Goal: Transaction & Acquisition: Purchase product/service

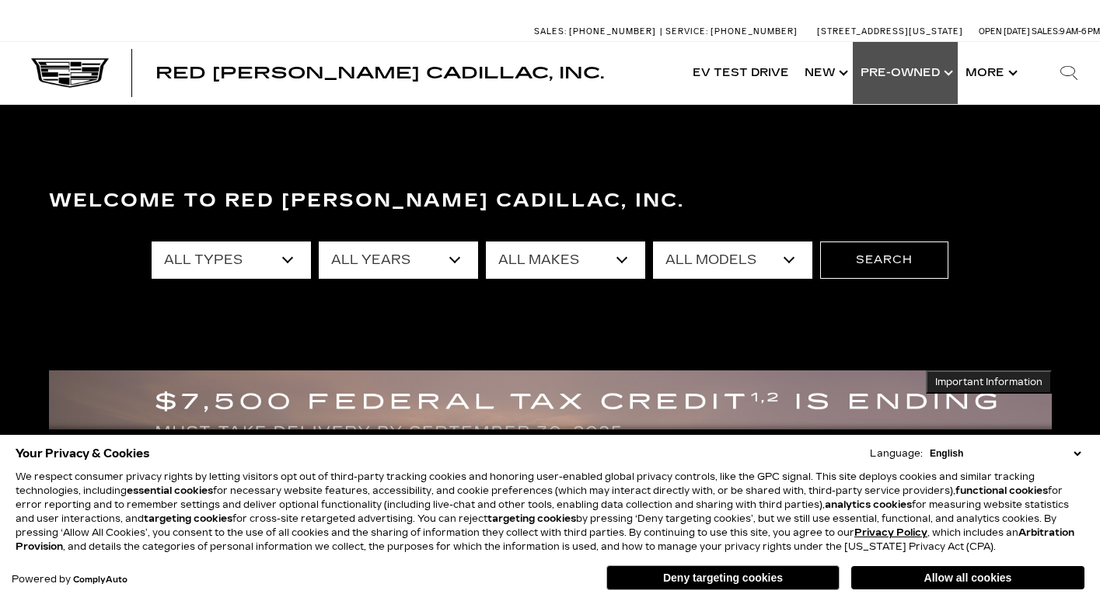
click at [894, 75] on link "Show Pre-Owned" at bounding box center [904, 73] width 105 height 62
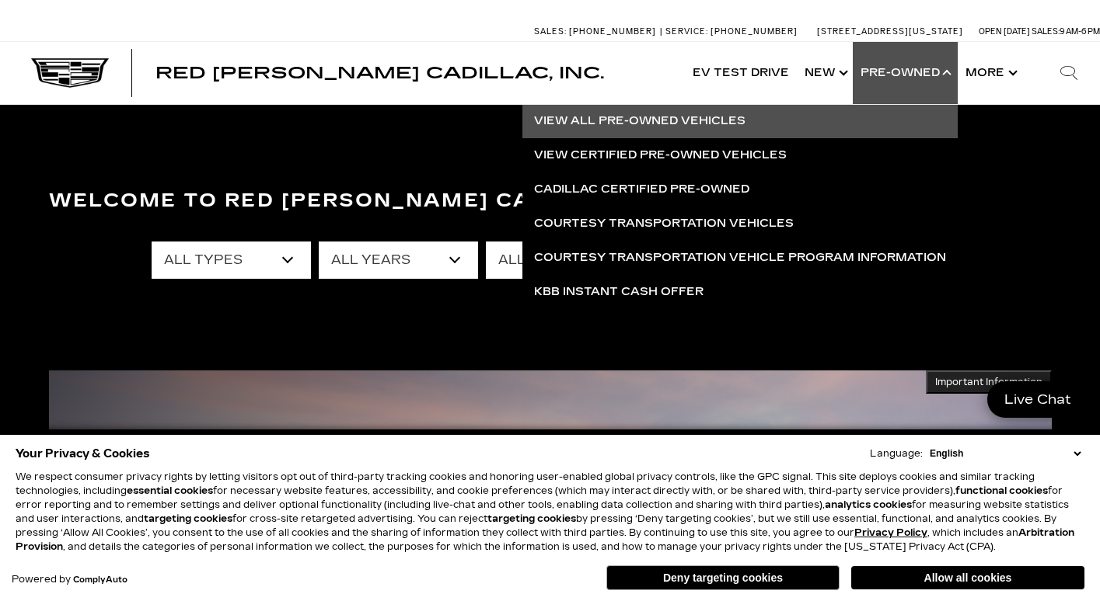
click at [618, 120] on link "View All Pre-Owned Vehicles" at bounding box center [739, 121] width 435 height 34
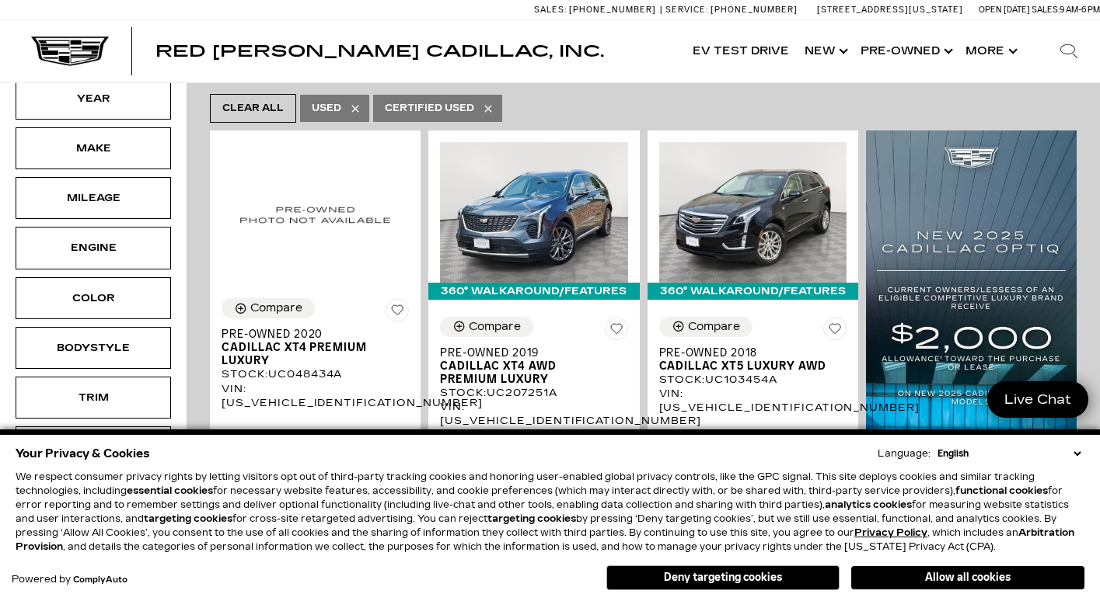
scroll to position [269, 0]
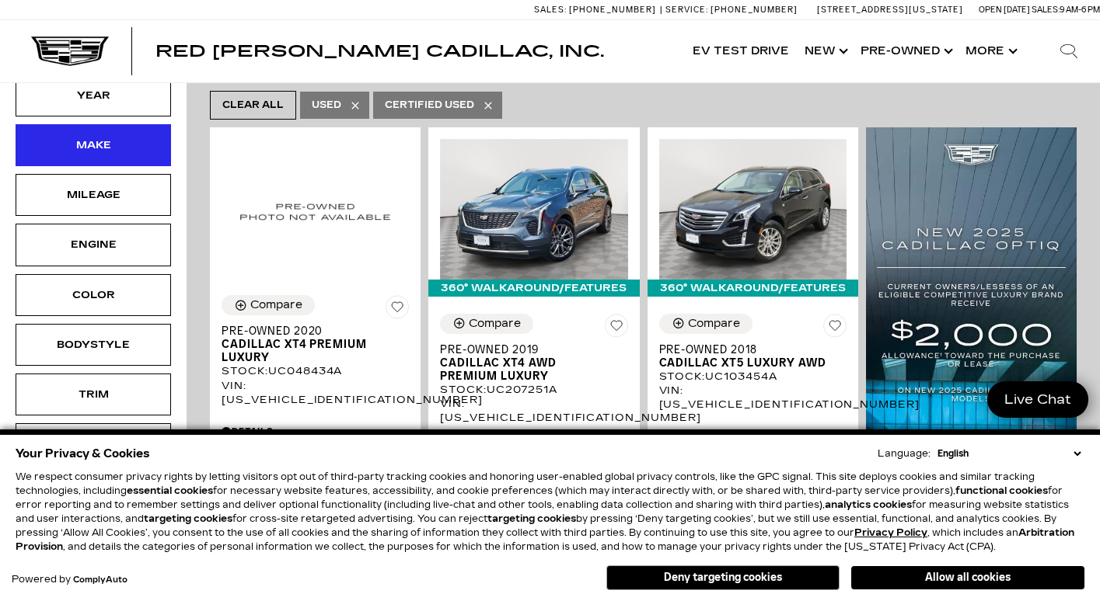
click at [130, 151] on div "Make" at bounding box center [93, 145] width 78 height 17
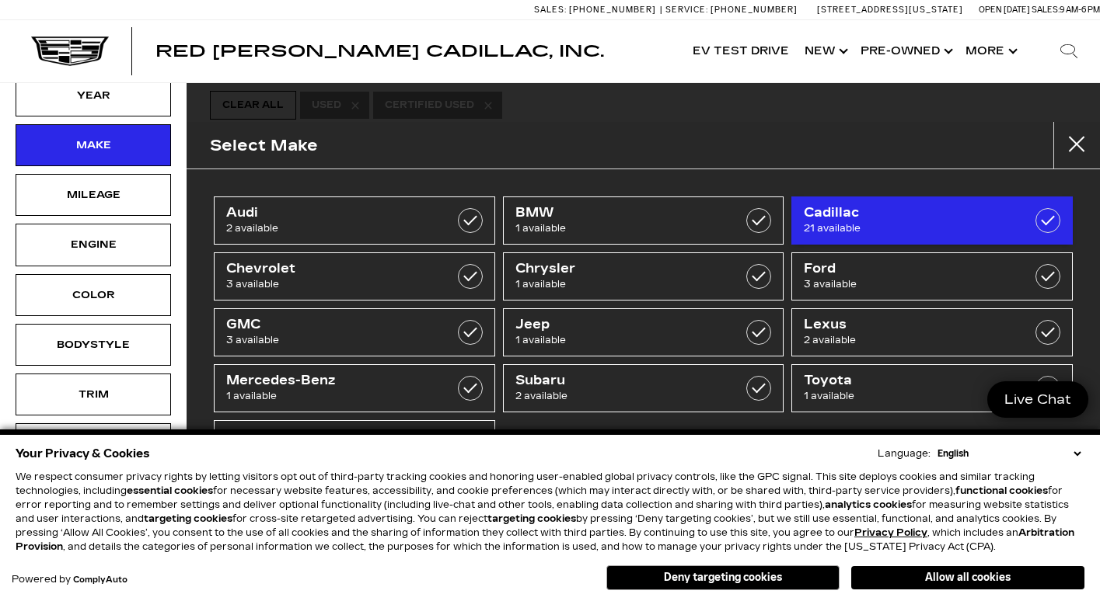
click at [828, 221] on span "21 available" at bounding box center [913, 229] width 218 height 16
type input "$18,500"
checkbox input "true"
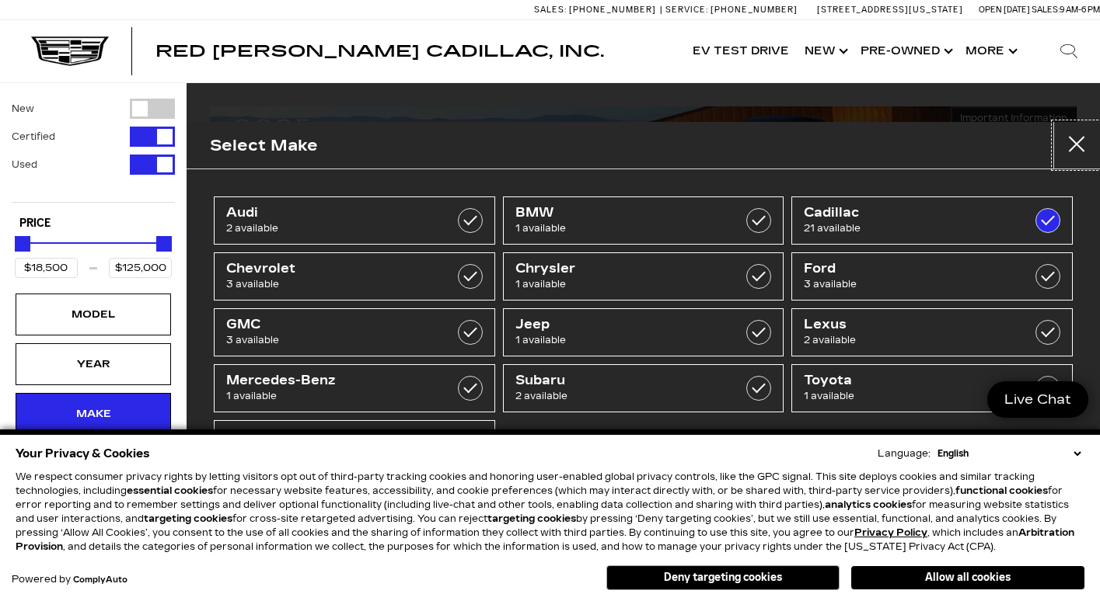
click at [1079, 145] on button "Close" at bounding box center [1076, 145] width 47 height 47
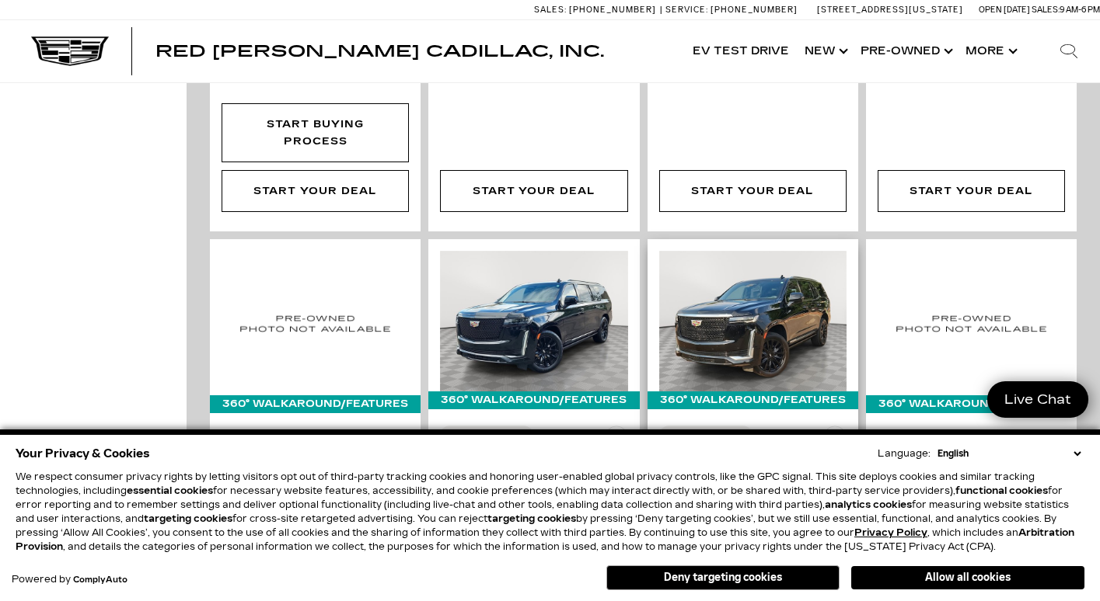
scroll to position [2132, 0]
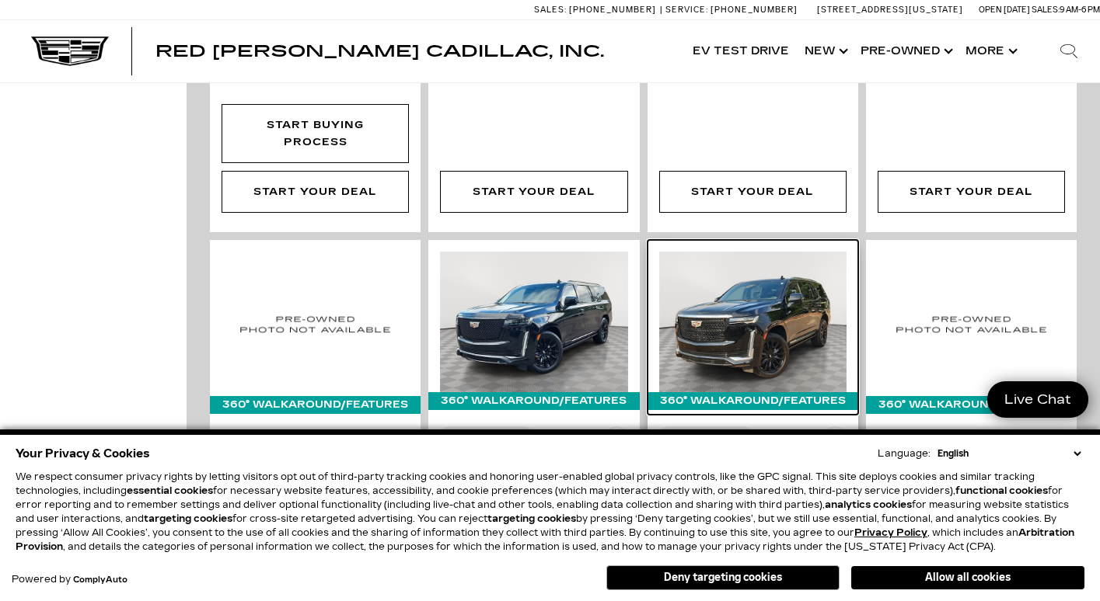
click at [772, 252] on img at bounding box center [752, 322] width 187 height 141
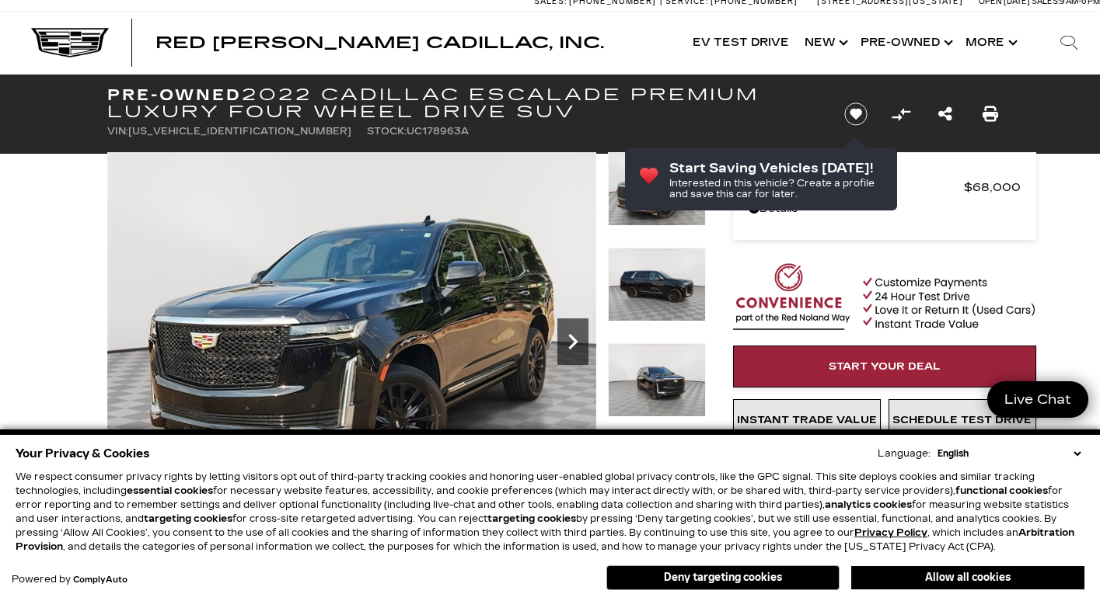
click at [565, 337] on icon "Next" at bounding box center [572, 341] width 31 height 31
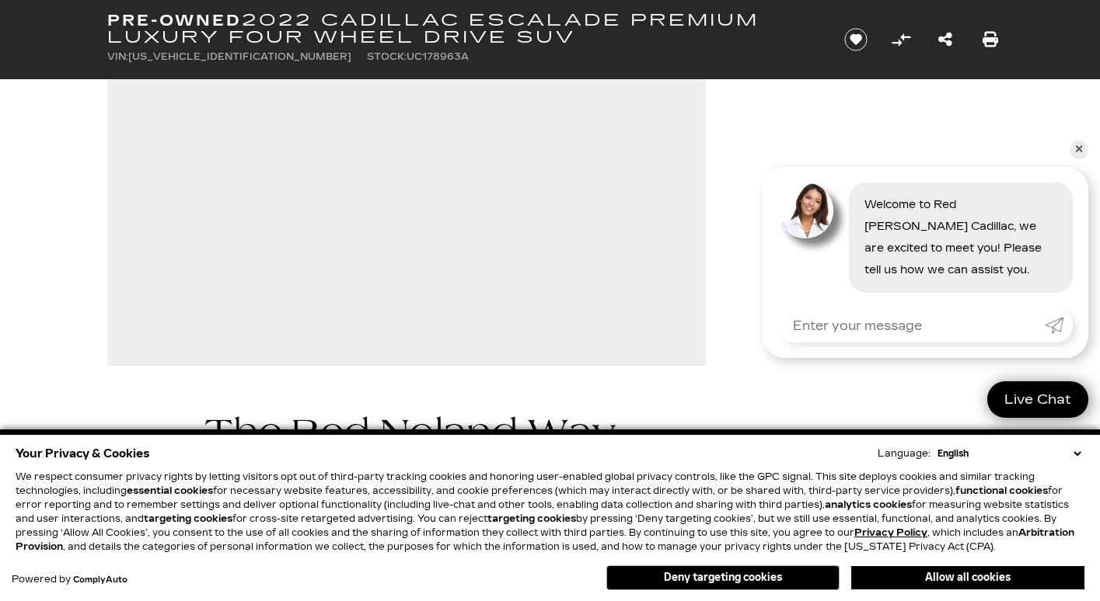
scroll to position [390, 0]
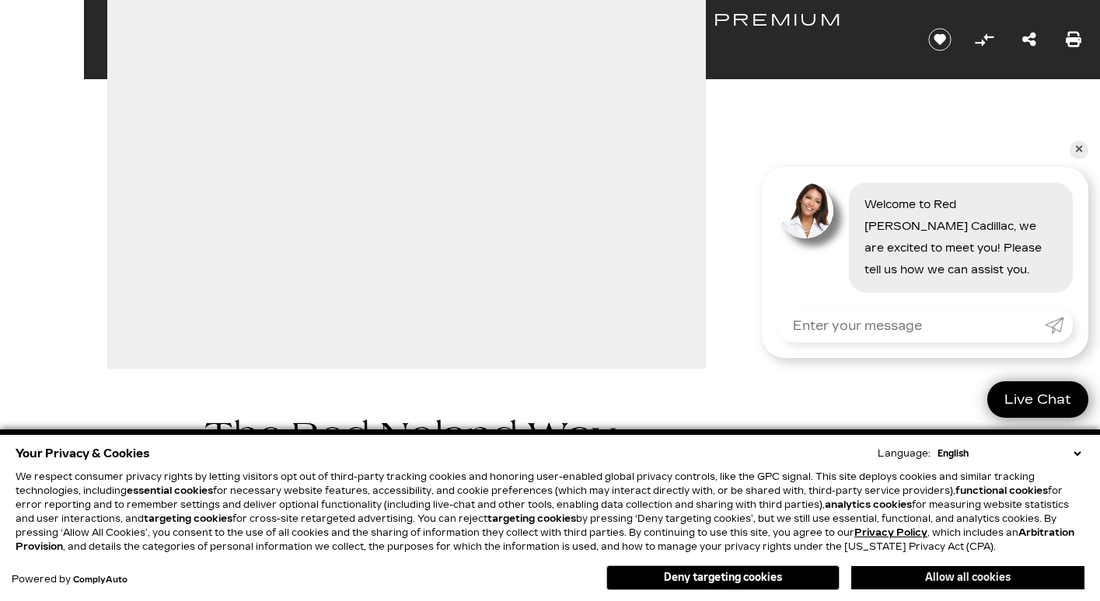
click at [953, 577] on button "Allow all cookies" at bounding box center [967, 577] width 233 height 23
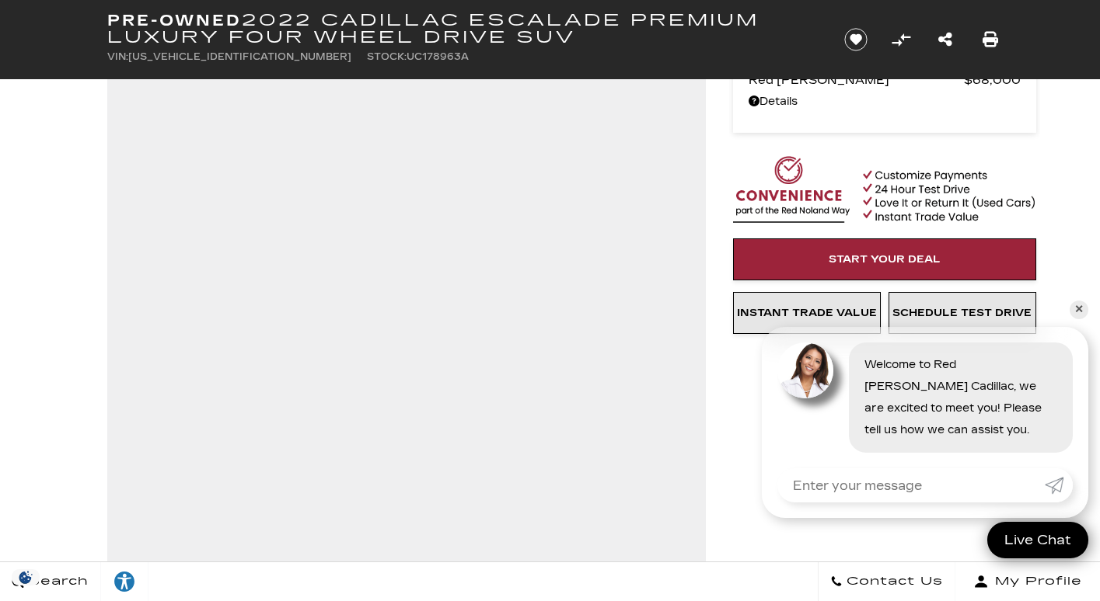
scroll to position [117, 0]
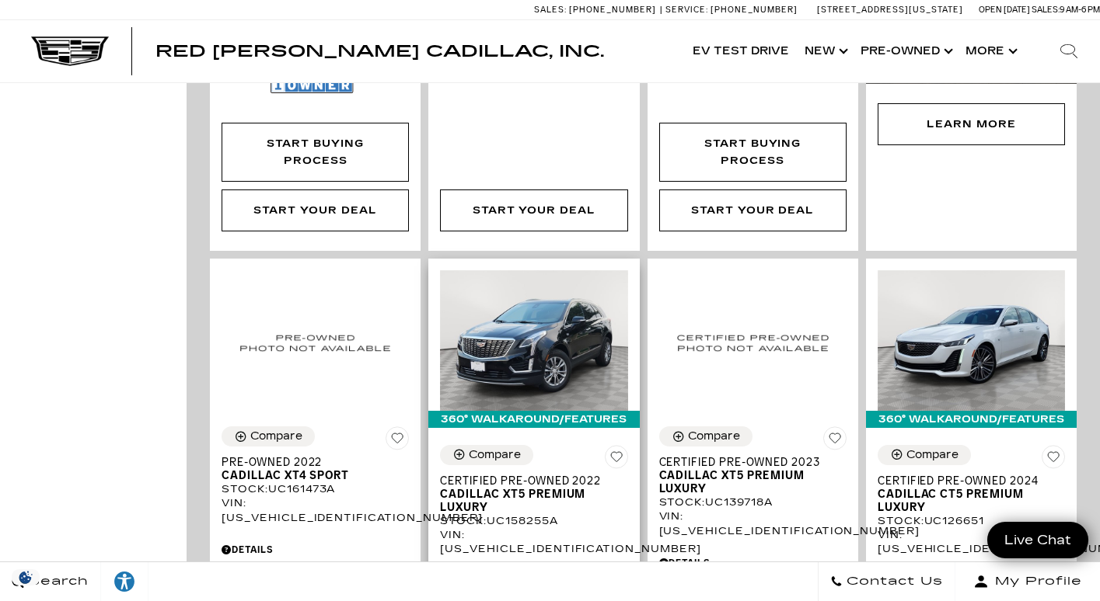
scroll to position [1466, 0]
